Goal: Navigation & Orientation: Find specific page/section

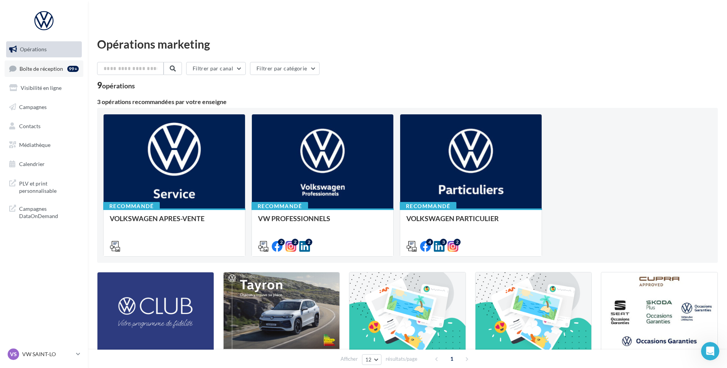
click at [49, 71] on span "Boîte de réception" at bounding box center [41, 68] width 44 height 6
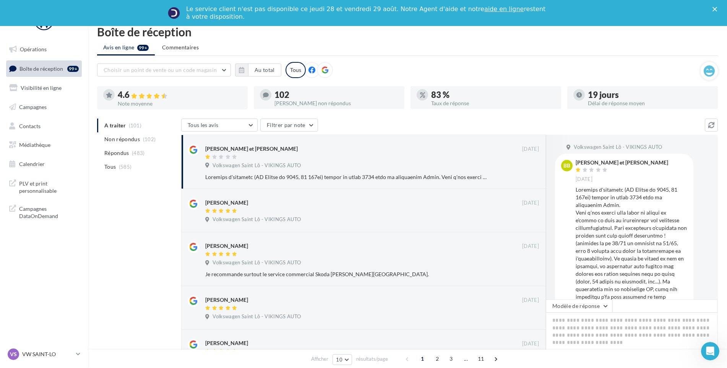
click at [37, 346] on nav "Opérations Boîte de réception 99+ Visibilité en ligne Campagnes Contacts Médiat…" at bounding box center [44, 184] width 88 height 368
click at [36, 352] on p "VW SAINT-LO" at bounding box center [47, 354] width 51 height 8
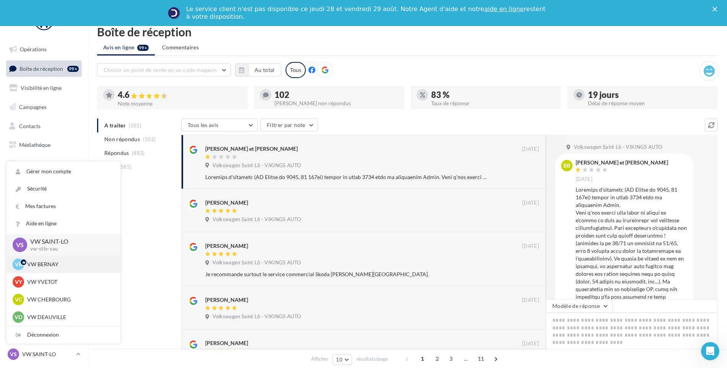
click at [56, 264] on p "VW BERNAY" at bounding box center [69, 264] width 84 height 8
